Goal: Transaction & Acquisition: Purchase product/service

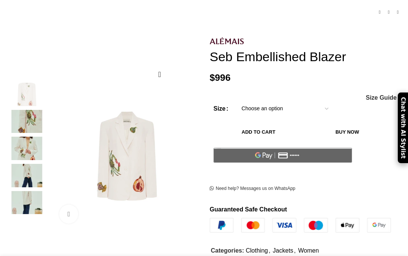
scroll to position [76, 0]
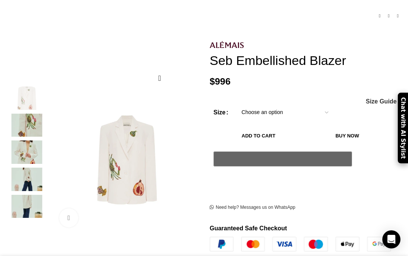
click at [313, 105] on select "Choose an option 4 UK 6 UK 8 [GEOGRAPHIC_DATA] 10 [GEOGRAPHIC_DATA] 12 [GEOGRAP…" at bounding box center [285, 113] width 98 height 16
select select "12-[GEOGRAPHIC_DATA]"
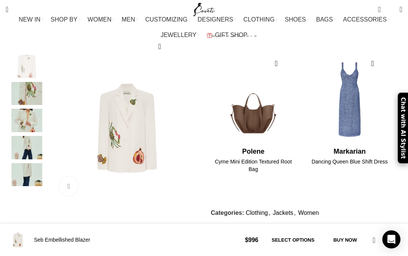
scroll to position [0, 88]
click at [193, 129] on div "Next slide" at bounding box center [202, 128] width 19 height 19
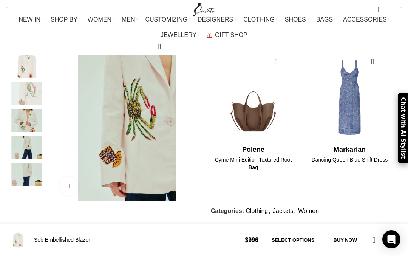
scroll to position [317, 0]
click at [134, 148] on img "2 / 5" at bounding box center [34, 115] width 566 height 849
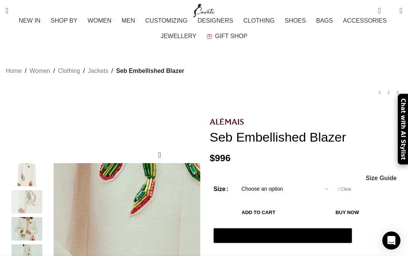
scroll to position [0, 176]
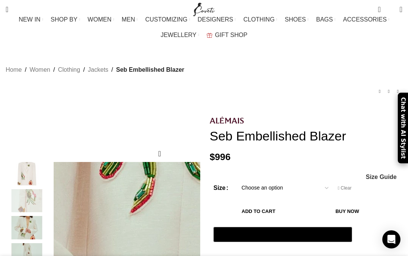
click at [26, 189] on img "2 / 5" at bounding box center [27, 200] width 46 height 23
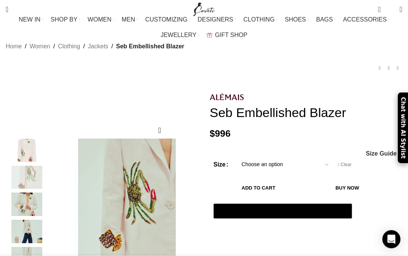
scroll to position [24, 0]
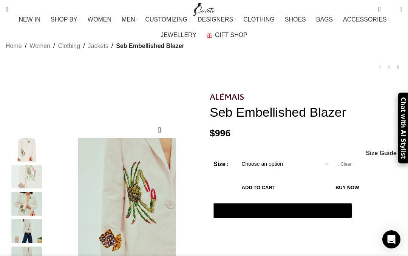
click at [386, 150] on span "Size Guide" at bounding box center [381, 153] width 31 height 6
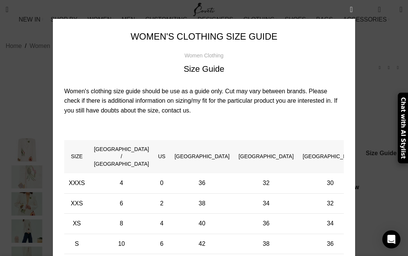
scroll to position [0, 0]
click at [354, 7] on button "×" at bounding box center [351, 9] width 19 height 19
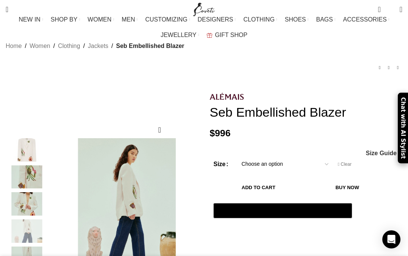
click at [29, 219] on img "4 / 5" at bounding box center [27, 230] width 46 height 23
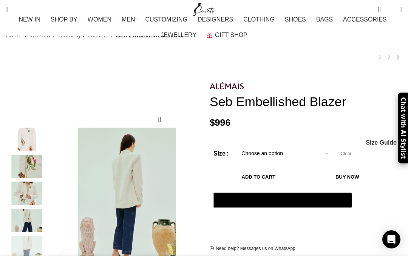
scroll to position [0, 352]
click at [193, 194] on div "Next slide" at bounding box center [202, 200] width 19 height 19
click at [193, 192] on div "Next slide" at bounding box center [202, 200] width 19 height 19
click at [194, 196] on div "Next slide" at bounding box center [202, 200] width 19 height 19
click at [61, 191] on div "Previous slide" at bounding box center [51, 200] width 19 height 19
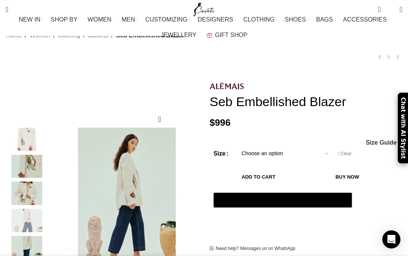
click at [61, 193] on div "Previous slide" at bounding box center [51, 200] width 19 height 19
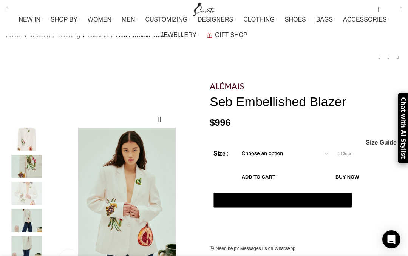
click at [59, 191] on div "Previous slide" at bounding box center [51, 200] width 19 height 19
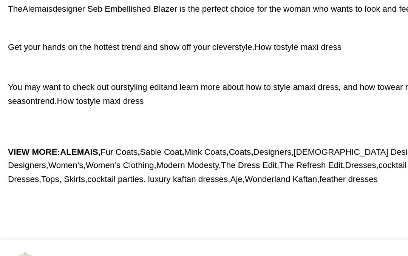
scroll to position [746, 0]
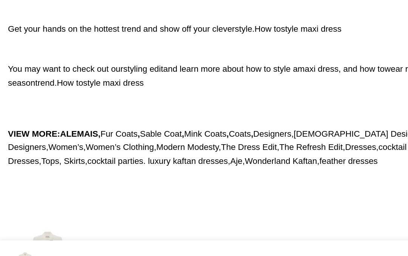
click at [42, 207] on img at bounding box center [34, 235] width 57 height 57
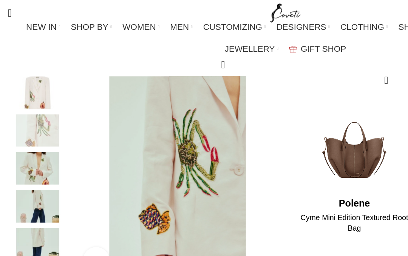
scroll to position [321, 0]
click at [146, 126] on img "2 / 5" at bounding box center [58, 104] width 566 height 849
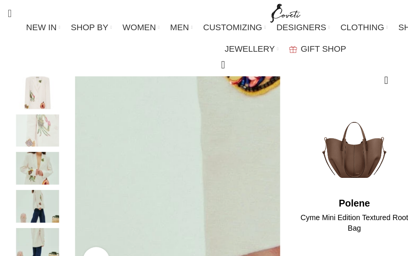
click at [68, 185] on link "Click to enlarge" at bounding box center [68, 186] width 19 height 19
